Goal: Navigation & Orientation: Find specific page/section

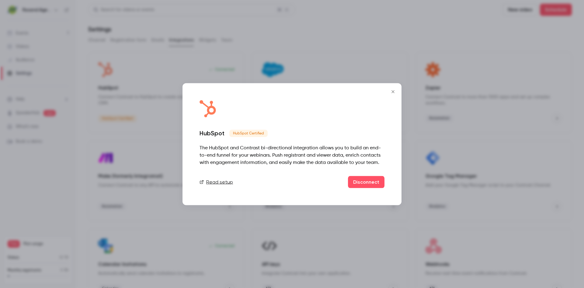
click at [391, 91] on icon "Close" at bounding box center [392, 91] width 7 height 5
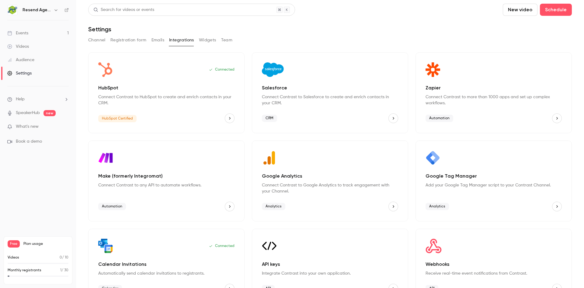
click at [26, 9] on h6 "Resend Agency Kft" at bounding box center [37, 10] width 29 height 6
click at [23, 33] on div "Events" at bounding box center [17, 33] width 21 height 6
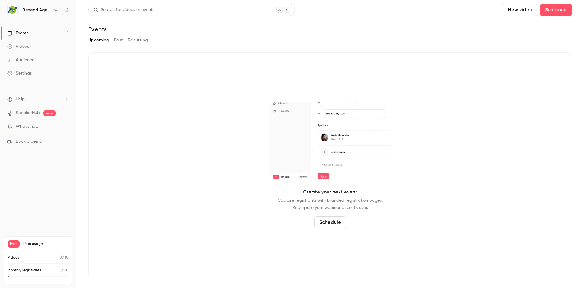
click at [120, 41] on button "Past" at bounding box center [118, 40] width 9 height 10
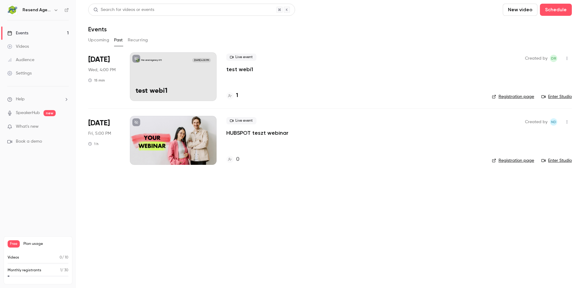
click at [252, 71] on div "Live event test webi1" at bounding box center [354, 63] width 256 height 19
click at [273, 70] on div "Live event test webi1" at bounding box center [354, 63] width 256 height 19
click at [566, 59] on icon "button" at bounding box center [567, 58] width 5 height 4
click at [450, 71] on div at bounding box center [292, 144] width 584 height 288
